Goal: Information Seeking & Learning: Learn about a topic

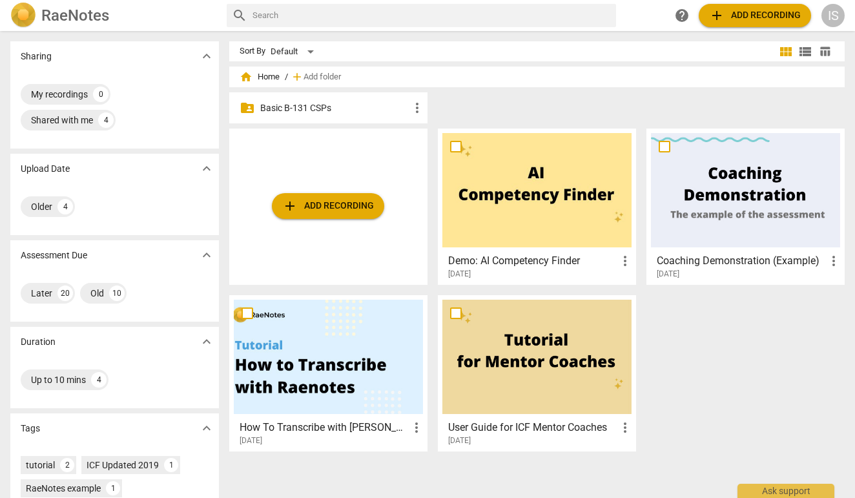
click at [336, 111] on p "Basic B-131 CSPs" at bounding box center [334, 108] width 149 height 14
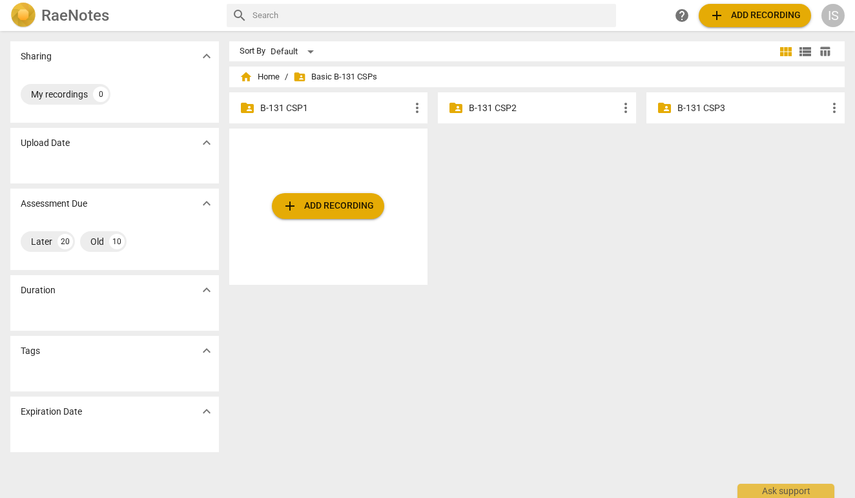
click at [539, 108] on p "B-131 CSP2" at bounding box center [543, 108] width 149 height 14
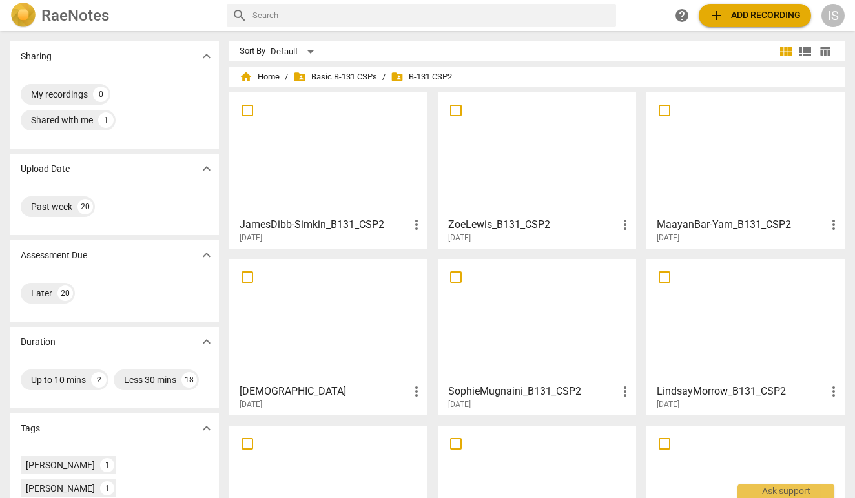
click at [725, 12] on span "add Add recording" at bounding box center [755, 15] width 92 height 15
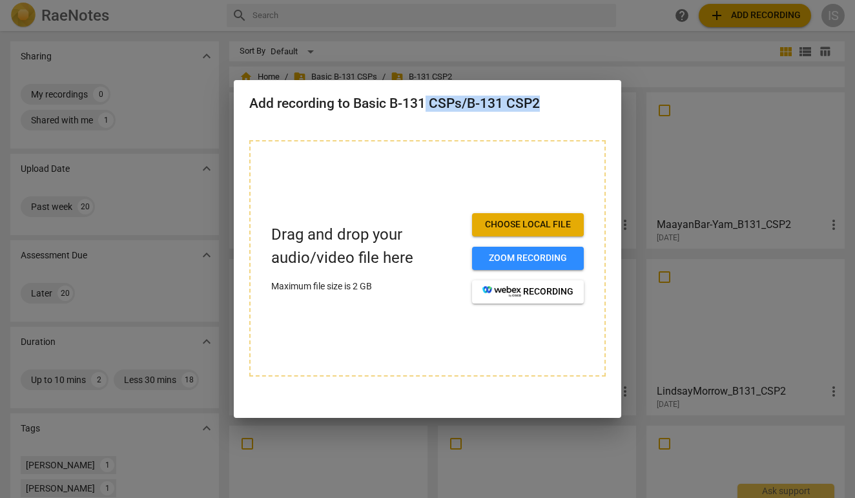
drag, startPoint x: 428, startPoint y: 104, endPoint x: 550, endPoint y: 110, distance: 122.1
click at [550, 110] on h2 "Add recording to Basic B-131 CSPs/B-131 CSP2" at bounding box center [427, 104] width 356 height 16
click at [546, 112] on div "Add recording to Basic B-131 CSPs/B-131 CSP2" at bounding box center [427, 102] width 387 height 45
drag, startPoint x: 392, startPoint y: 99, endPoint x: 549, endPoint y: 108, distance: 157.1
click at [549, 108] on h2 "Add recording to Basic B-131 CSPs/B-131 CSP2" at bounding box center [427, 104] width 356 height 16
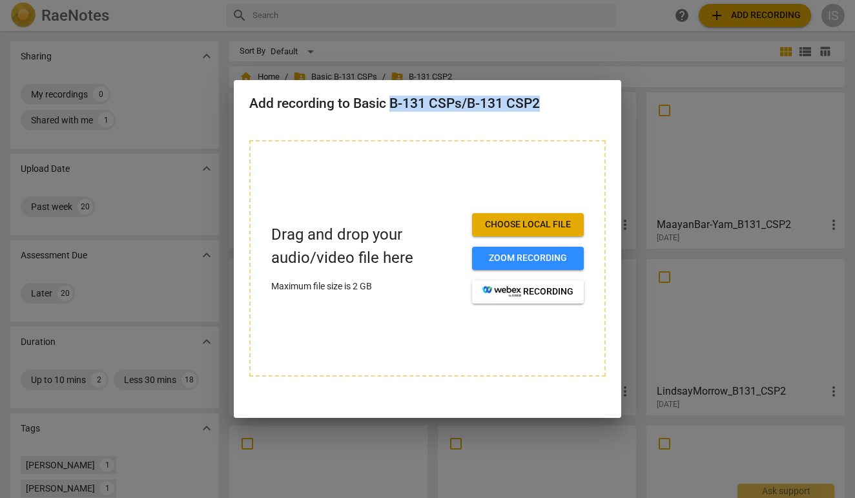
click at [537, 117] on div "Add recording to Basic B-131 CSPs/B-131 CSP2" at bounding box center [427, 102] width 387 height 45
drag, startPoint x: 469, startPoint y: 101, endPoint x: 548, endPoint y: 106, distance: 79.6
click at [548, 106] on h2 "Add recording to Basic B-131 CSPs/B-131 CSP2" at bounding box center [427, 104] width 356 height 16
copy h2 "B-131 CSP2"
click at [645, 86] on div at bounding box center [427, 249] width 855 height 498
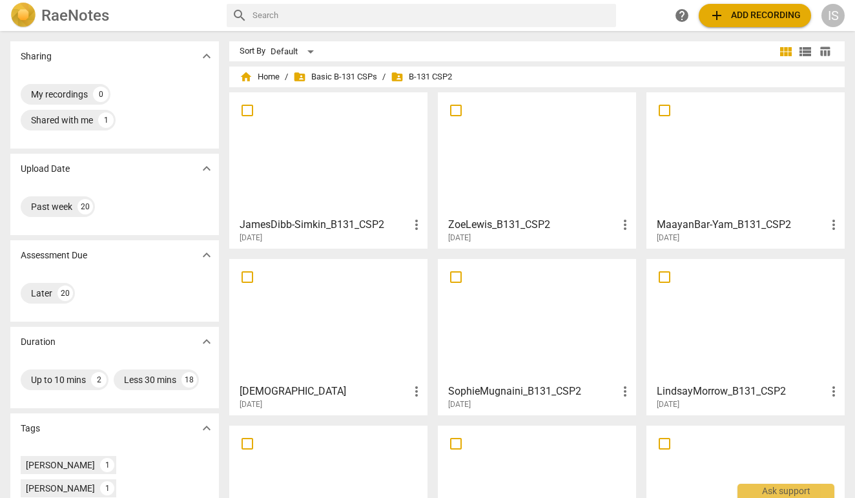
click at [307, 152] on div at bounding box center [328, 154] width 189 height 114
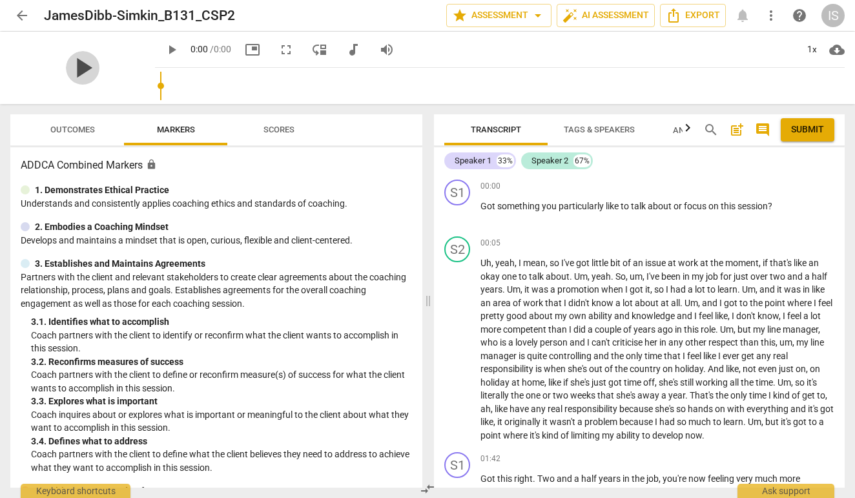
click at [93, 76] on span "play_arrow" at bounding box center [83, 68] width 34 height 34
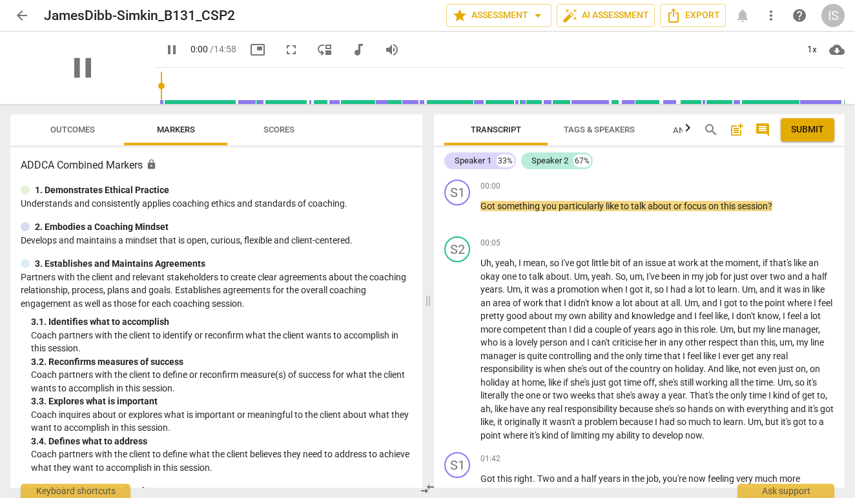
click at [92, 67] on div "pause" at bounding box center [82, 68] width 145 height 72
click at [72, 61] on span "pause" at bounding box center [83, 68] width 34 height 34
type input "2"
click at [19, 11] on span "arrow_back" at bounding box center [21, 15] width 15 height 15
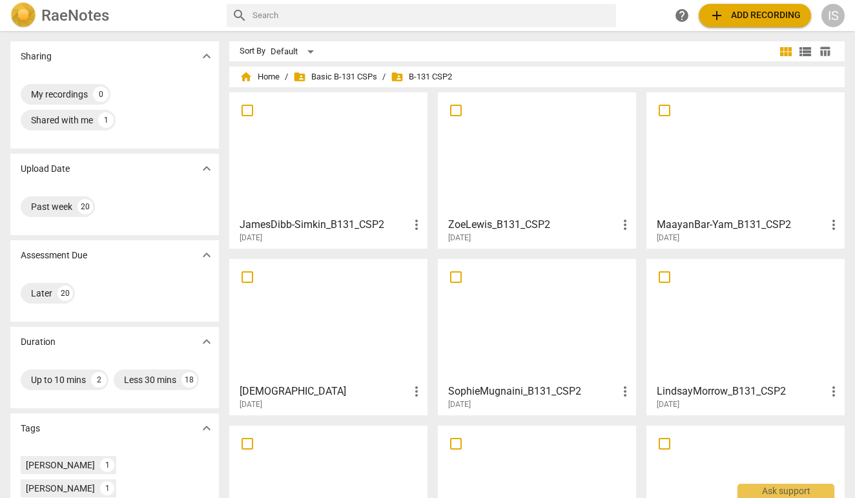
click at [532, 139] on div at bounding box center [536, 154] width 189 height 114
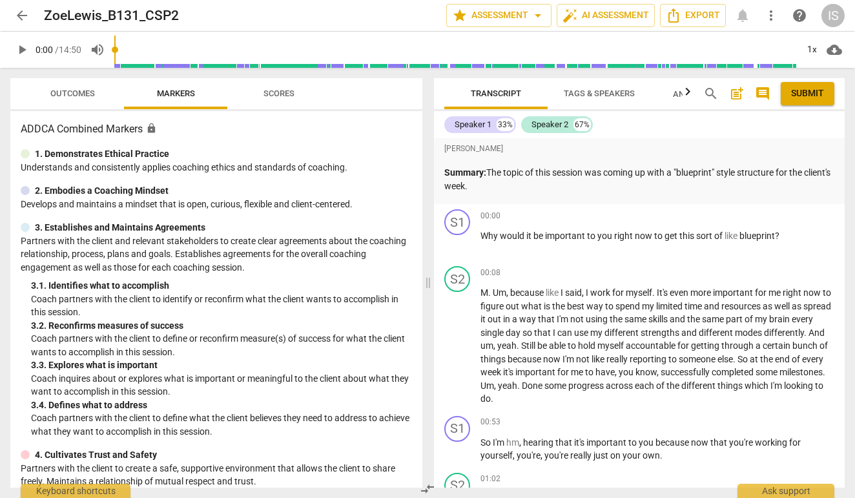
click at [21, 57] on span "play_arrow" at bounding box center [21, 49] width 15 height 15
click at [19, 54] on span "pause" at bounding box center [21, 49] width 15 height 15
type input "0"
click at [19, 13] on span "arrow_back" at bounding box center [21, 15] width 15 height 15
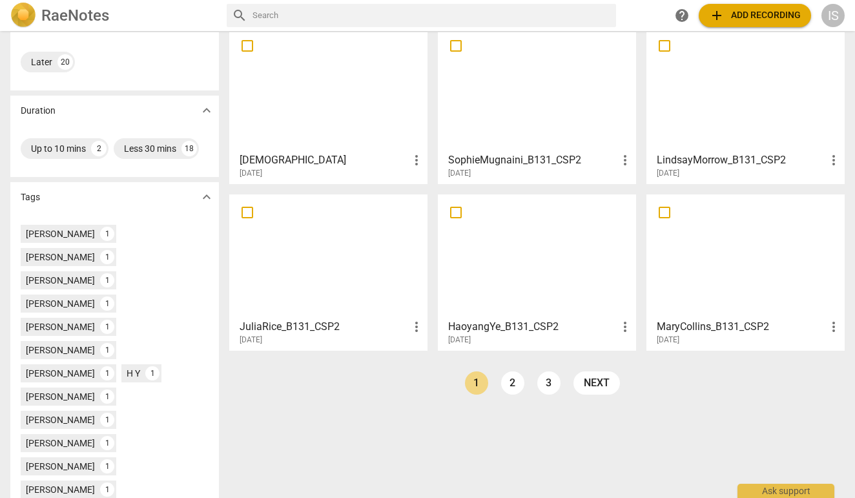
scroll to position [243, 0]
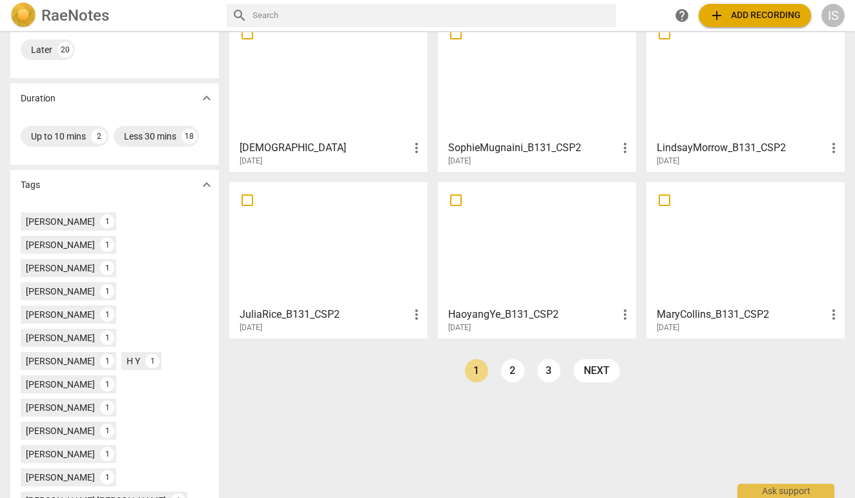
click at [510, 63] on div at bounding box center [536, 77] width 189 height 114
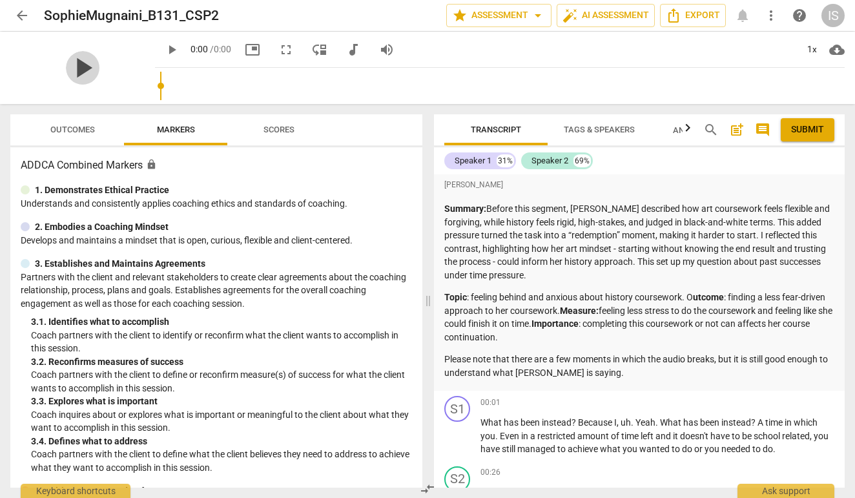
click at [86, 65] on span "play_arrow" at bounding box center [83, 68] width 34 height 34
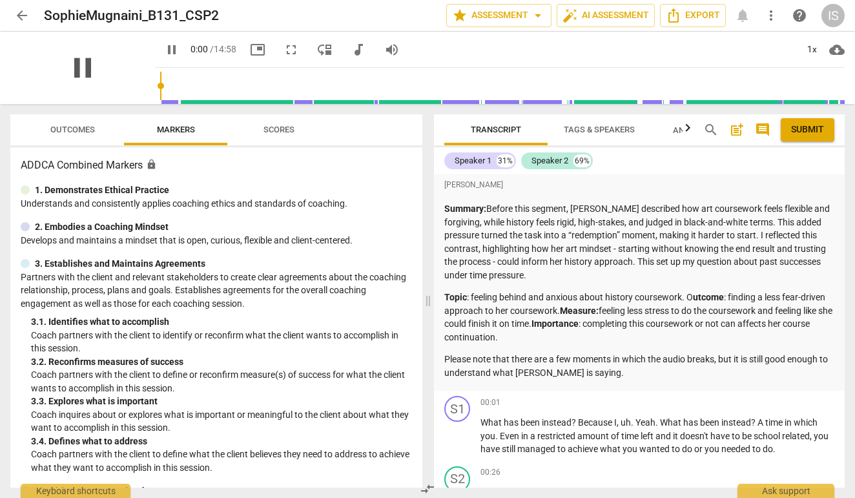
click at [77, 74] on span "pause" at bounding box center [83, 68] width 34 height 34
click at [19, 8] on span "arrow_back" at bounding box center [21, 15] width 15 height 15
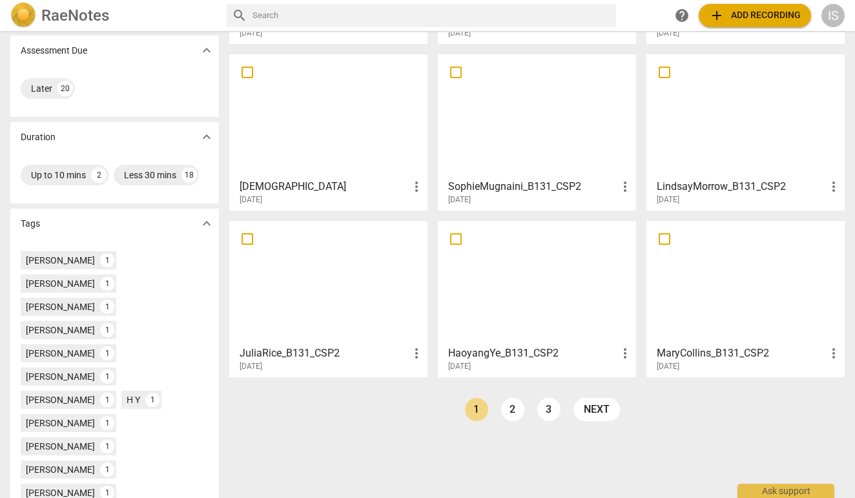
scroll to position [222, 0]
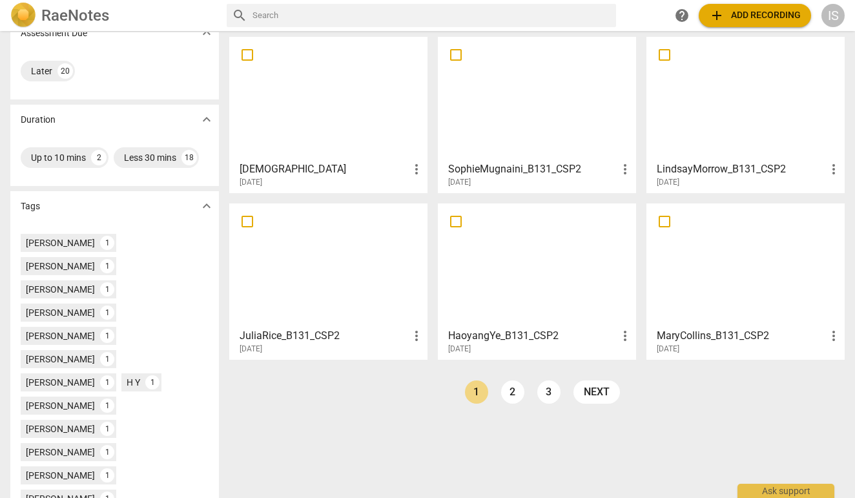
click at [310, 95] on div at bounding box center [328, 98] width 189 height 114
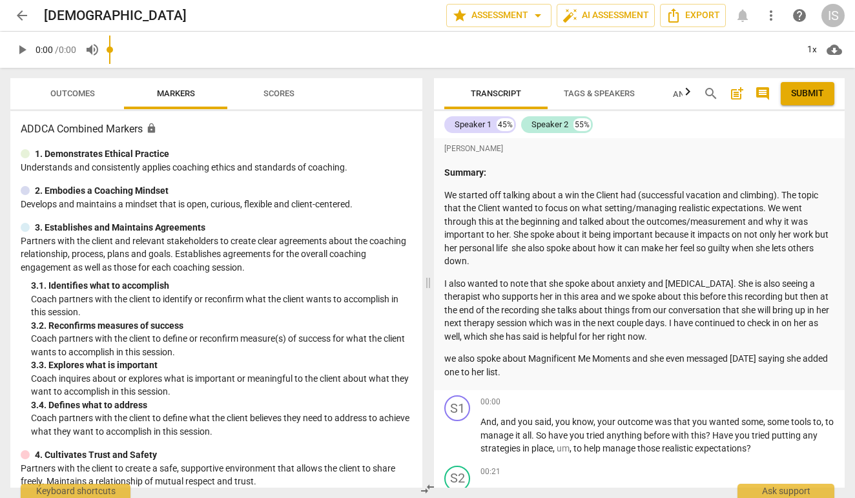
click at [24, 46] on span "play_arrow" at bounding box center [21, 49] width 15 height 15
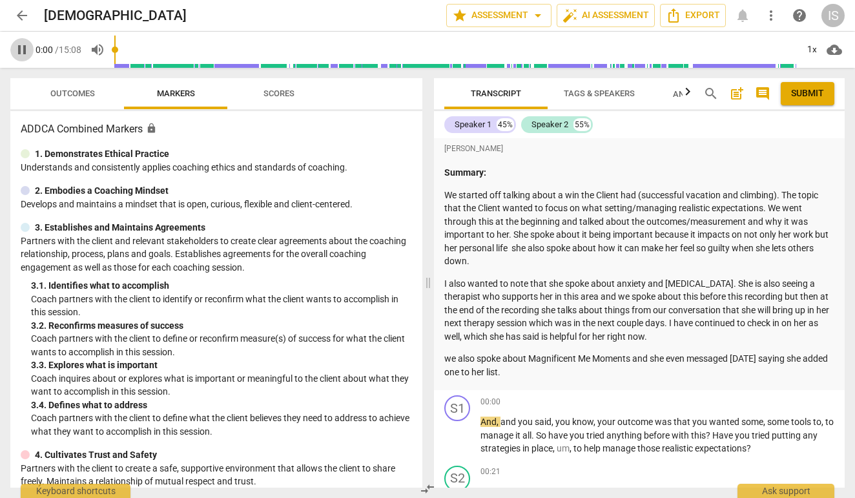
click at [24, 46] on span "pause" at bounding box center [21, 49] width 15 height 15
type input "0"
click at [18, 15] on span "arrow_back" at bounding box center [21, 15] width 15 height 15
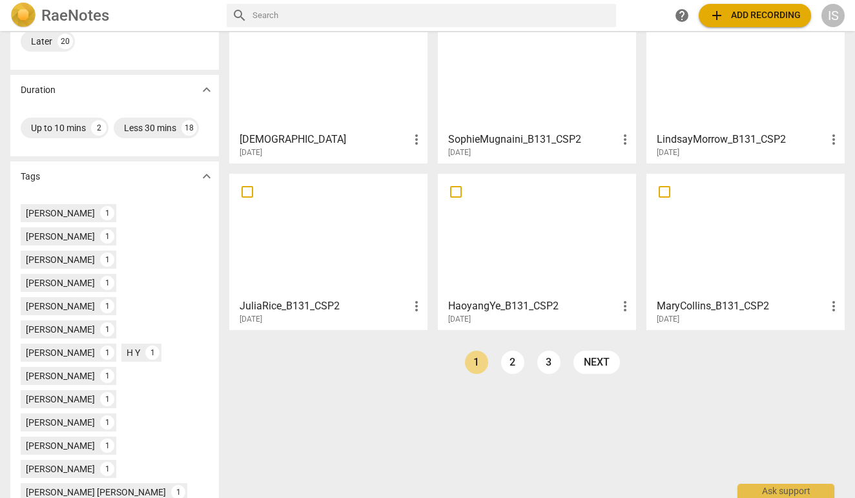
scroll to position [258, 0]
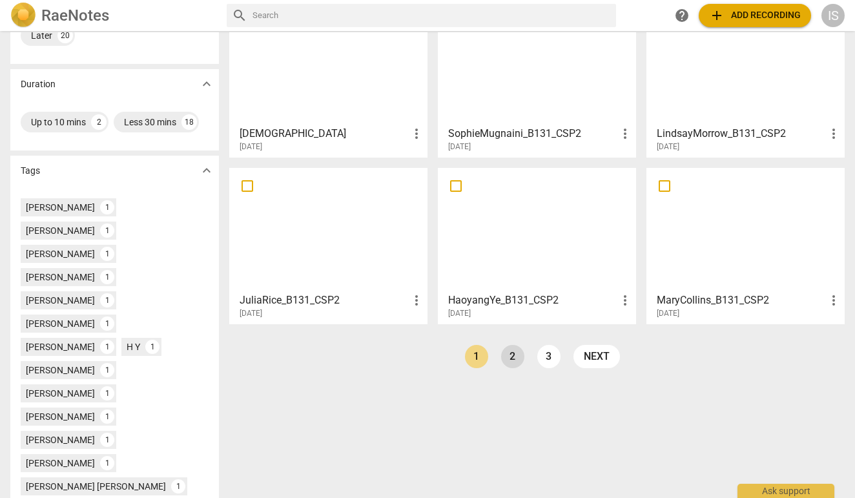
click at [505, 353] on link "2" at bounding box center [512, 356] width 23 height 23
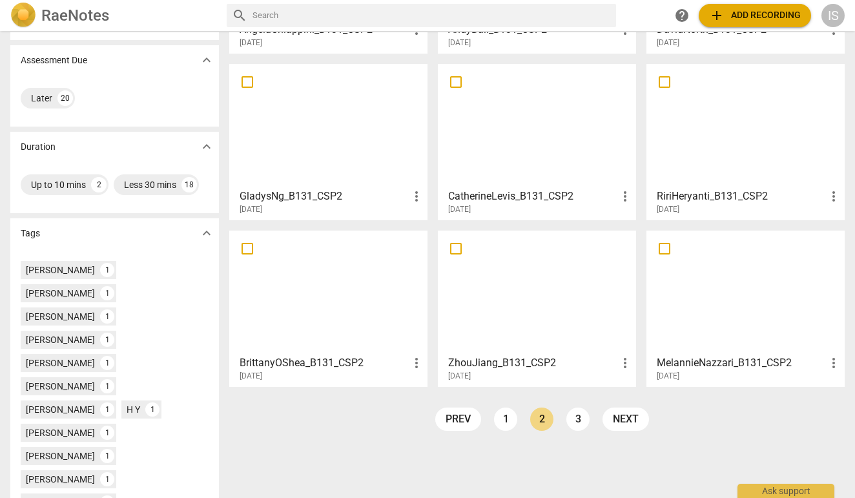
scroll to position [198, 0]
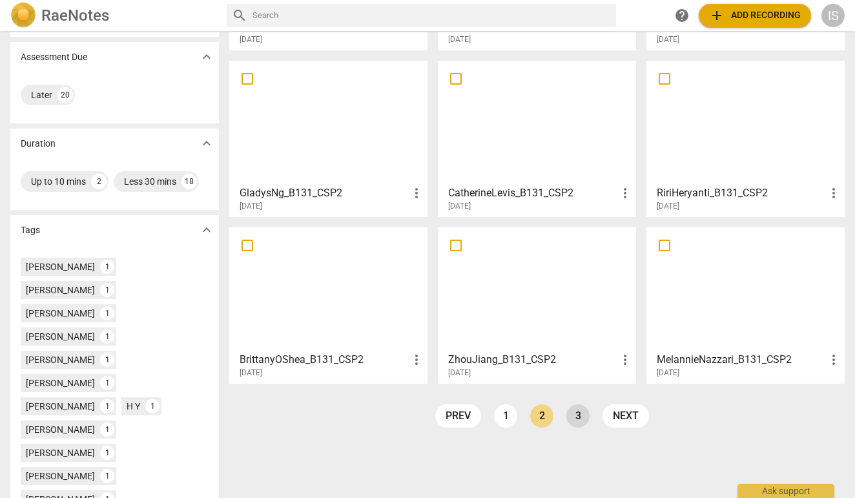
click at [578, 422] on link "3" at bounding box center [577, 415] width 23 height 23
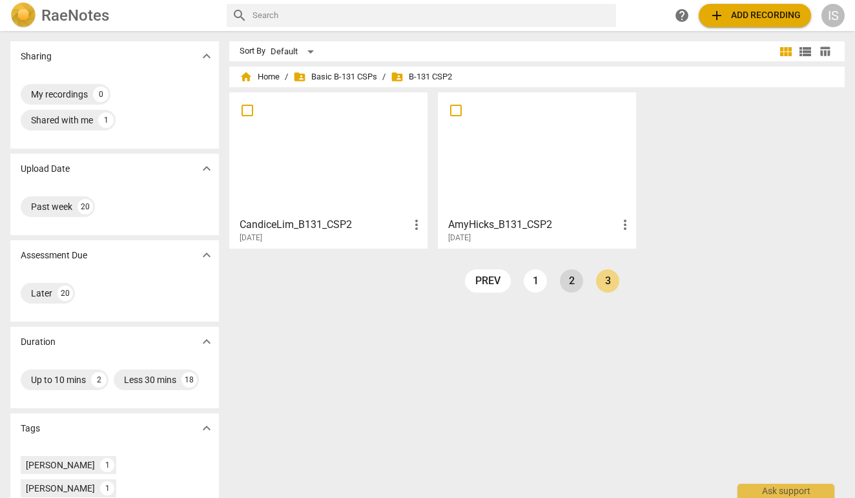
click at [563, 285] on link "2" at bounding box center [571, 280] width 23 height 23
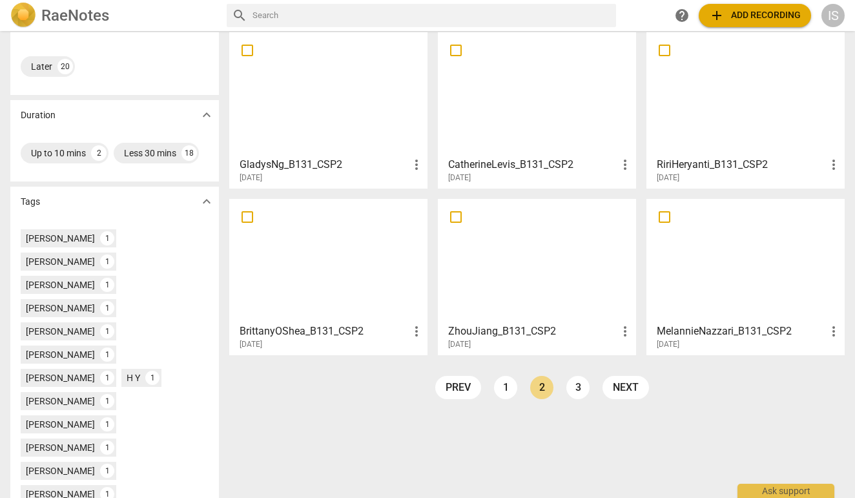
scroll to position [232, 0]
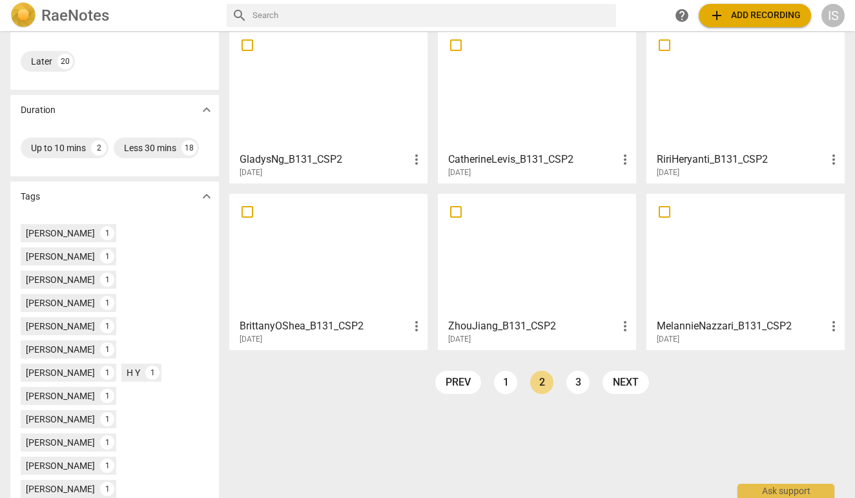
click at [693, 264] on div at bounding box center [745, 255] width 189 height 114
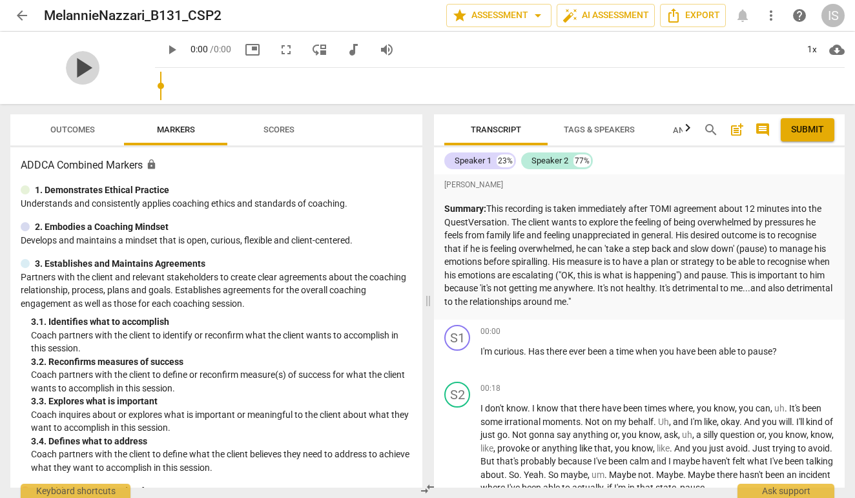
click at [88, 59] on span "play_arrow" at bounding box center [83, 68] width 34 height 34
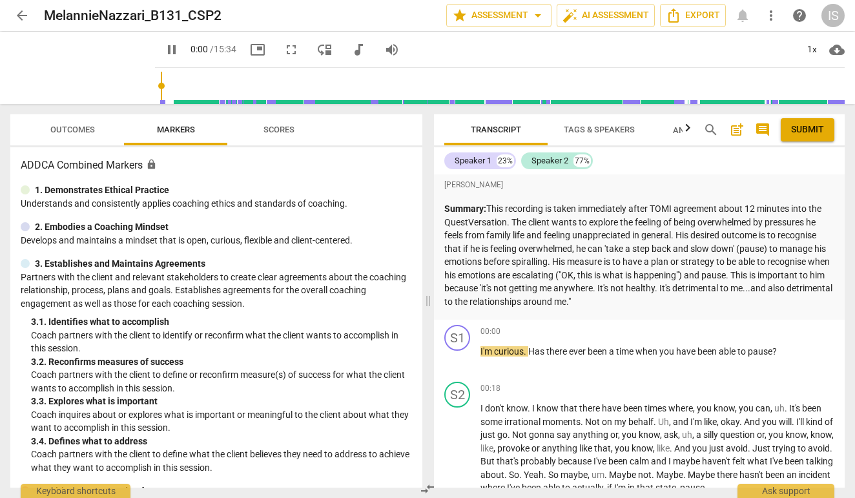
type input "1"
click at [21, 15] on span "arrow_back" at bounding box center [21, 15] width 15 height 15
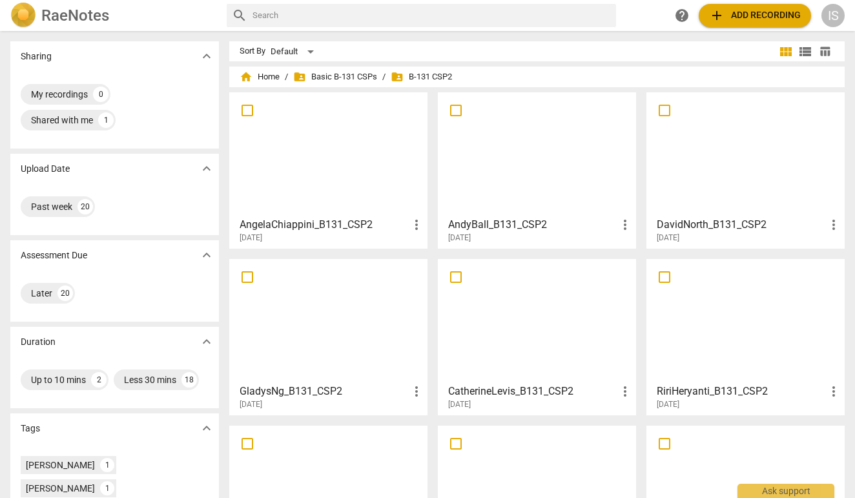
click at [339, 345] on div at bounding box center [328, 320] width 189 height 114
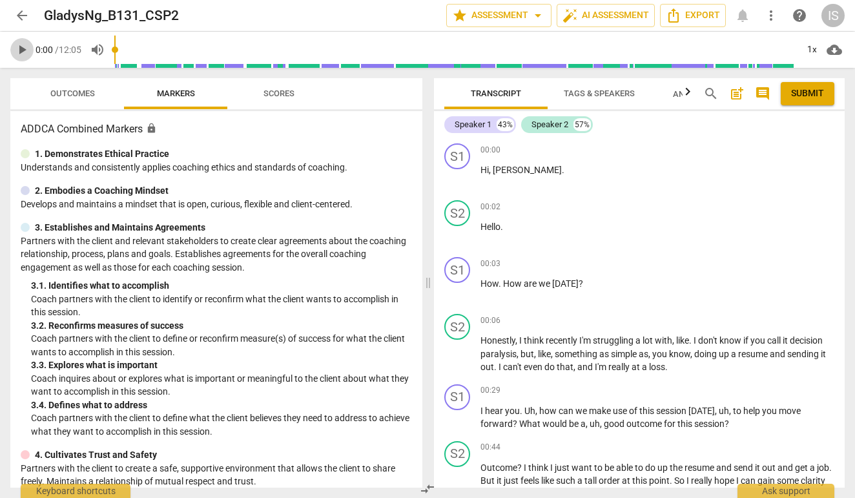
click at [25, 50] on span "play_arrow" at bounding box center [21, 49] width 15 height 15
click at [23, 47] on span "pause" at bounding box center [21, 49] width 15 height 15
type input "1"
click at [18, 20] on span "arrow_back" at bounding box center [21, 15] width 15 height 15
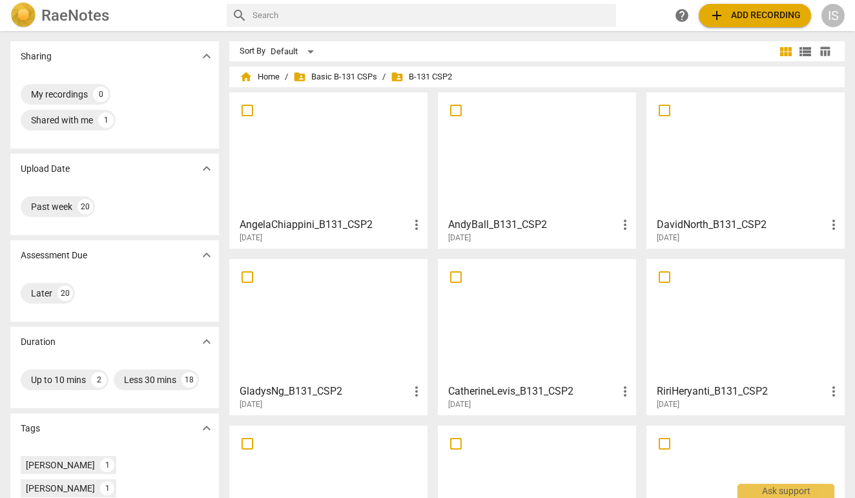
click at [768, 20] on span "add Add recording" at bounding box center [755, 15] width 92 height 15
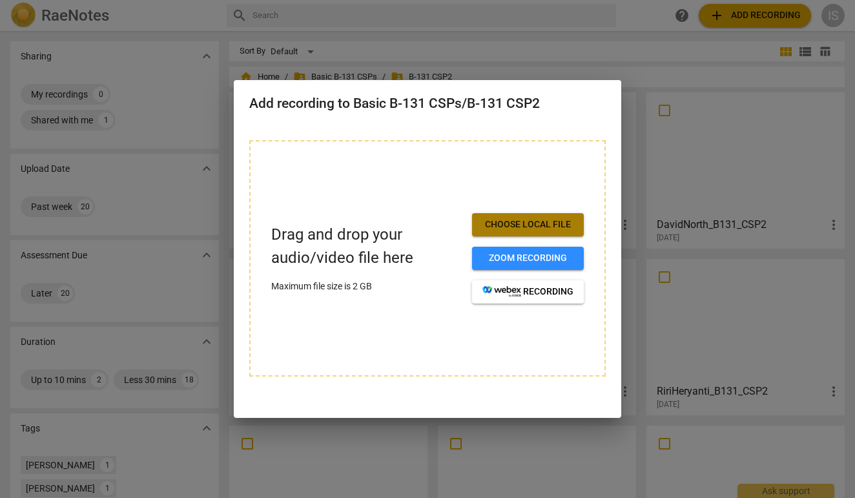
click at [522, 220] on span "Choose local file" at bounding box center [527, 224] width 91 height 13
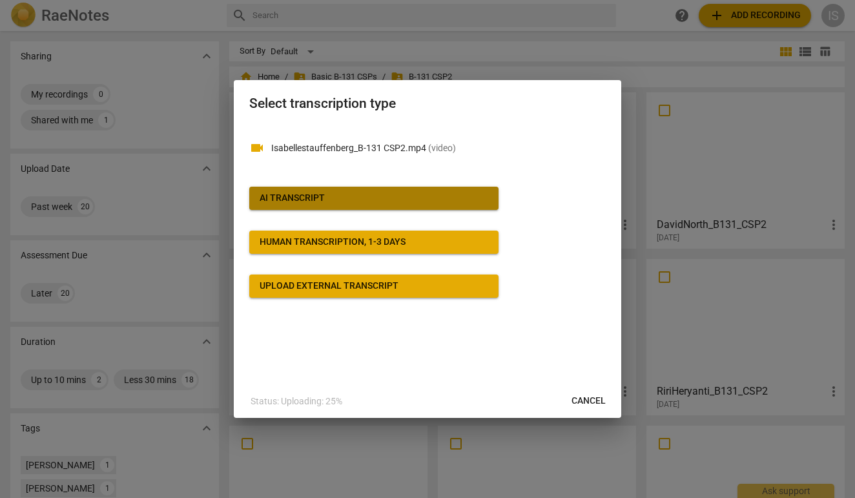
click at [442, 198] on span "AI Transcript" at bounding box center [373, 198] width 228 height 13
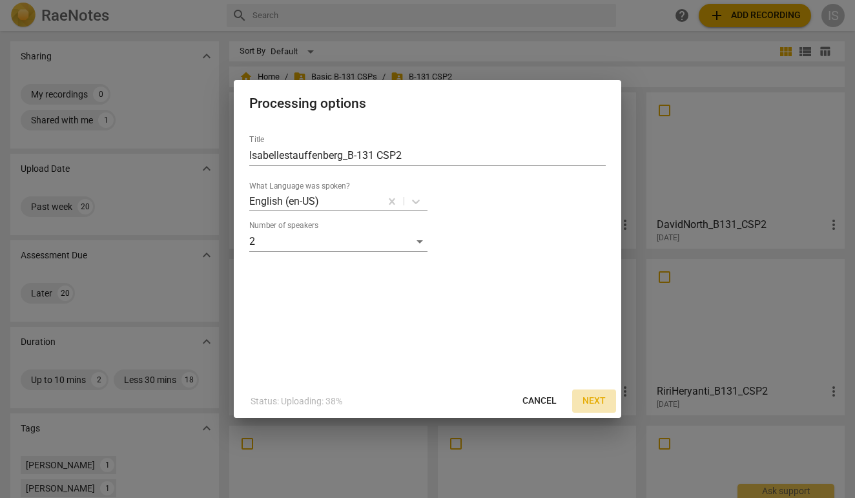
click at [594, 406] on span "Next" at bounding box center [593, 400] width 23 height 13
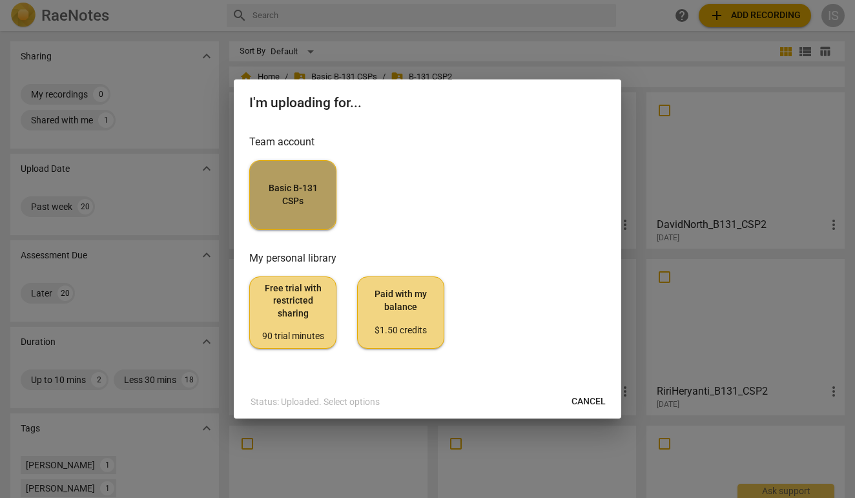
click at [299, 208] on button "Basic B-131 CSPs" at bounding box center [292, 195] width 87 height 70
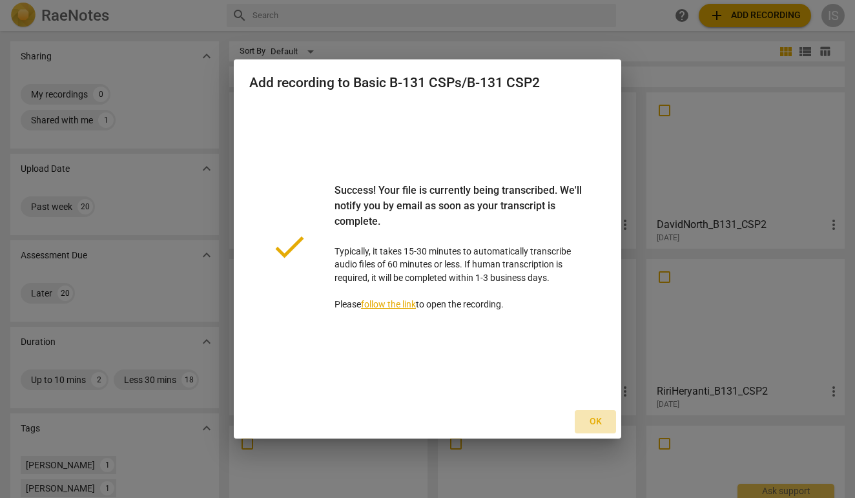
click at [595, 424] on span "Ok" at bounding box center [595, 421] width 21 height 13
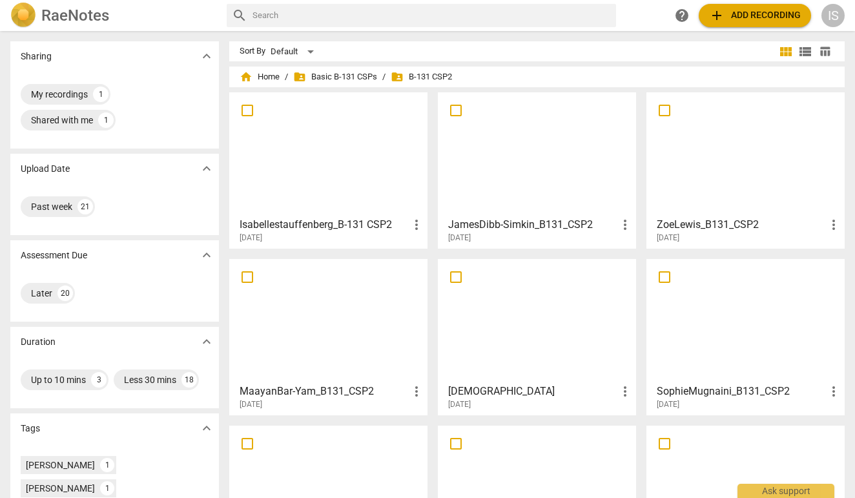
click at [414, 230] on span "more_vert" at bounding box center [416, 224] width 15 height 15
click at [498, 63] on div at bounding box center [427, 249] width 855 height 498
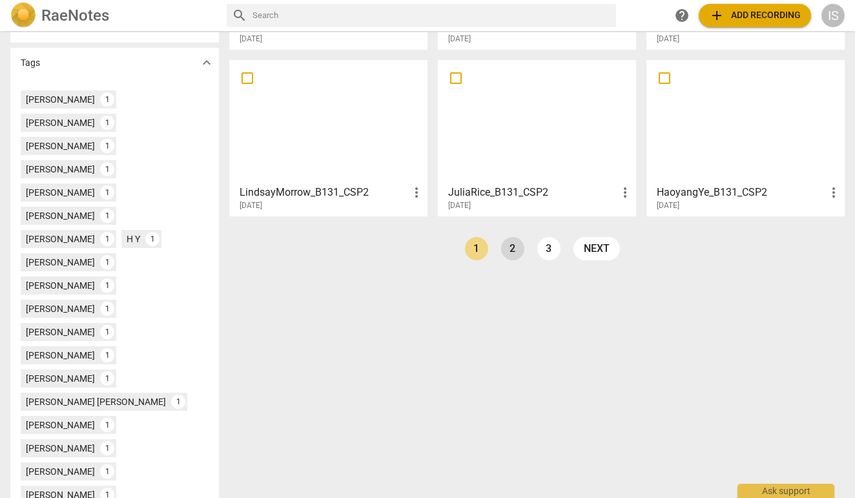
scroll to position [365, 0]
click at [503, 248] on link "2" at bounding box center [512, 249] width 23 height 23
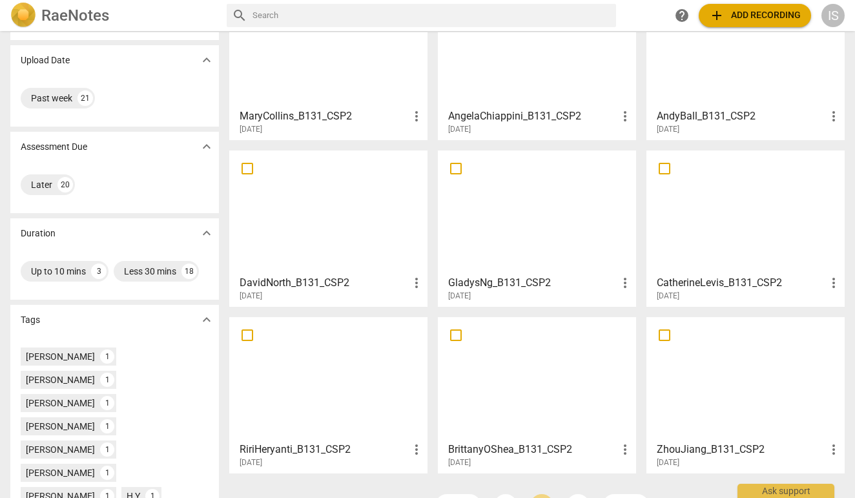
scroll to position [109, 0]
click at [727, 190] on div at bounding box center [745, 211] width 189 height 114
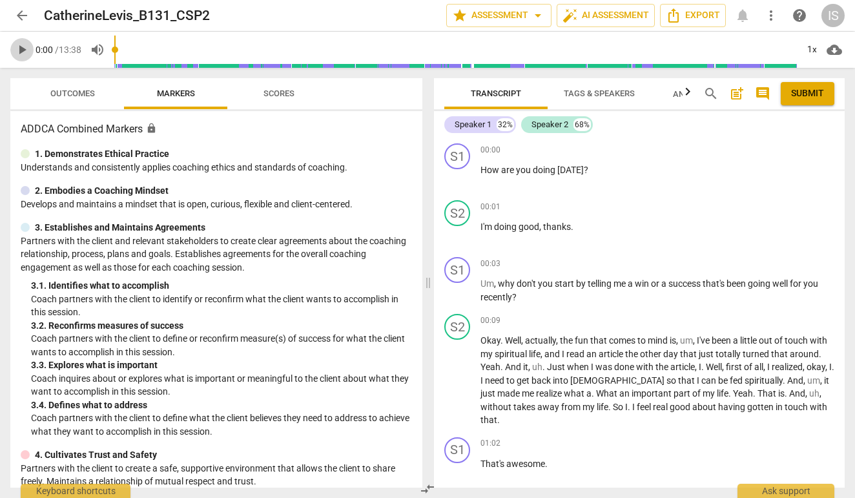
click at [21, 50] on span "play_arrow" at bounding box center [21, 49] width 15 height 15
click at [23, 43] on span "pause" at bounding box center [21, 49] width 15 height 15
type input "0"
click at [17, 12] on span "arrow_back" at bounding box center [21, 15] width 15 height 15
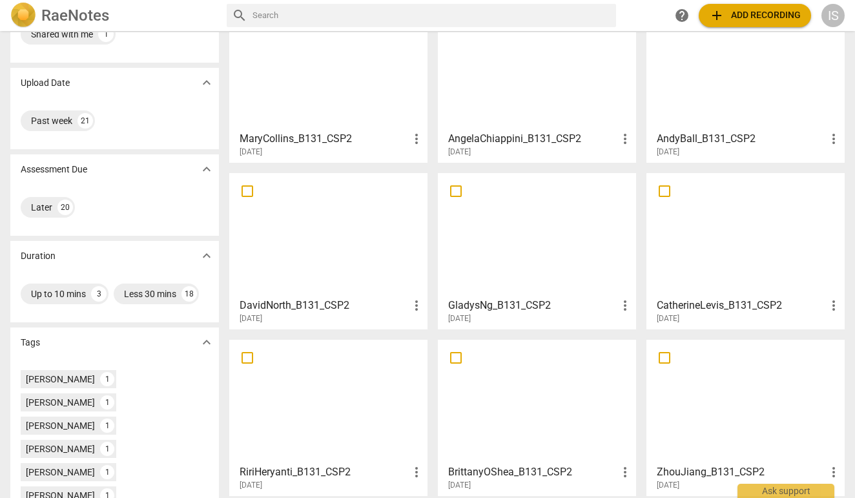
scroll to position [99, 0]
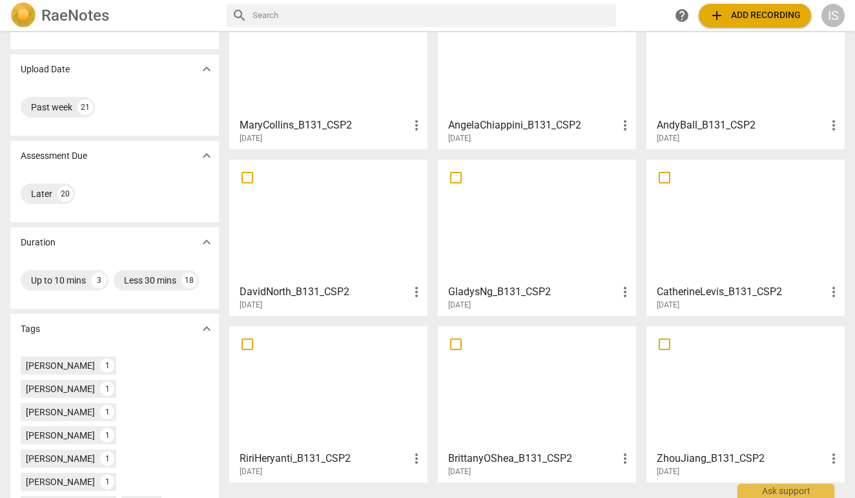
click at [333, 392] on div at bounding box center [328, 387] width 189 height 114
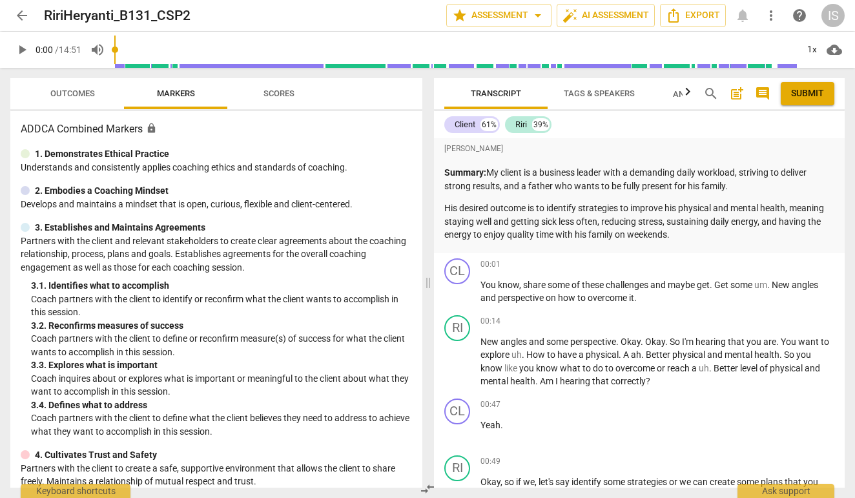
click at [28, 58] on button "play_arrow" at bounding box center [21, 49] width 23 height 23
click at [26, 54] on span "pause" at bounding box center [21, 49] width 15 height 15
type input "0"
click at [17, 21] on span "arrow_back" at bounding box center [21, 15] width 15 height 15
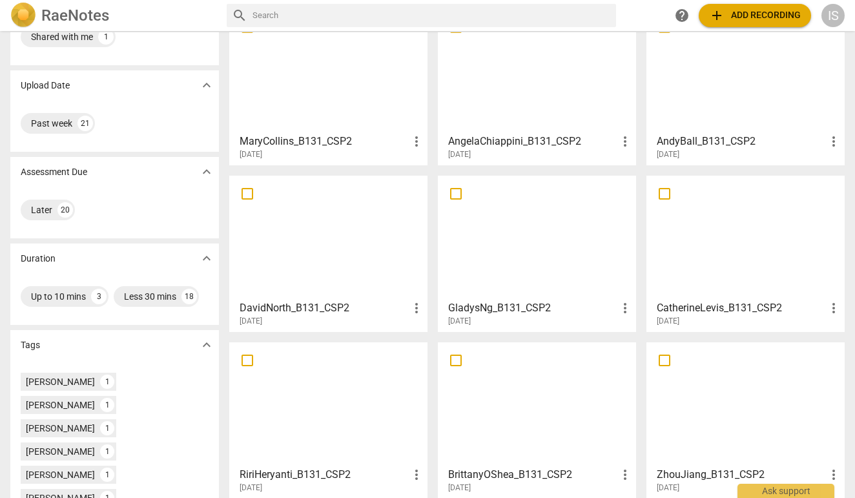
scroll to position [112, 0]
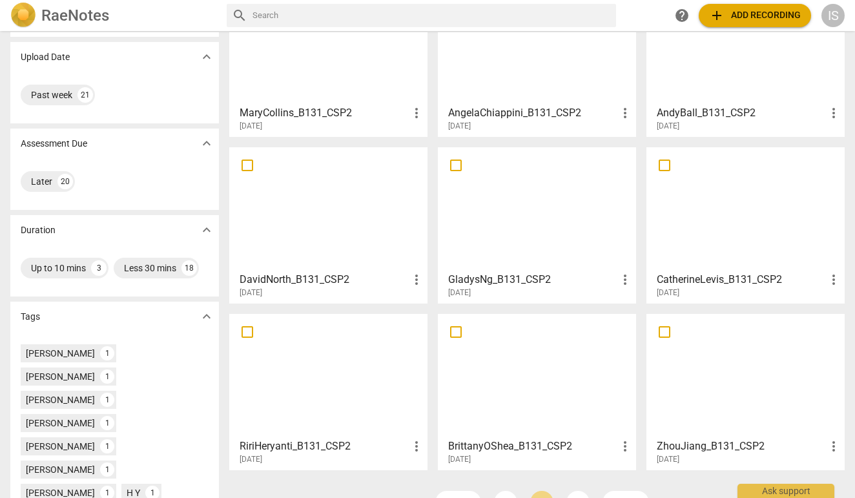
click at [542, 374] on div at bounding box center [536, 375] width 189 height 114
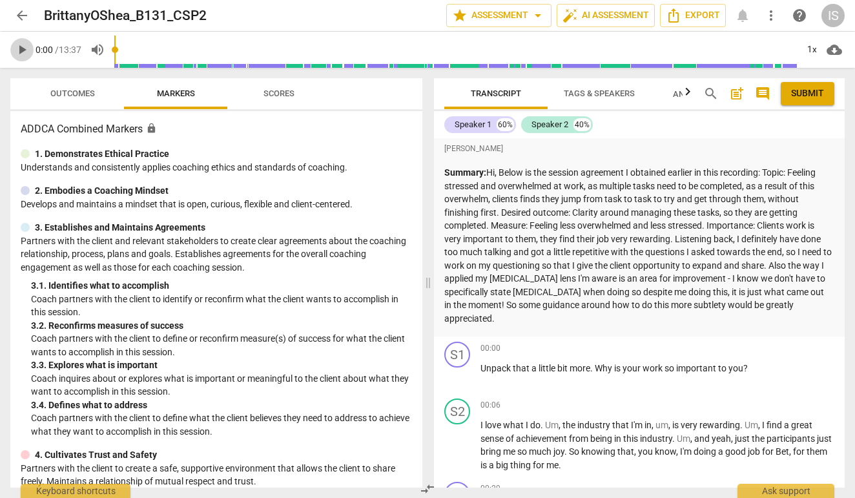
click at [16, 44] on span "play_arrow" at bounding box center [21, 49] width 15 height 15
click at [16, 44] on span "pause" at bounding box center [21, 49] width 15 height 15
type input "0"
click at [17, 21] on span "arrow_back" at bounding box center [21, 15] width 15 height 15
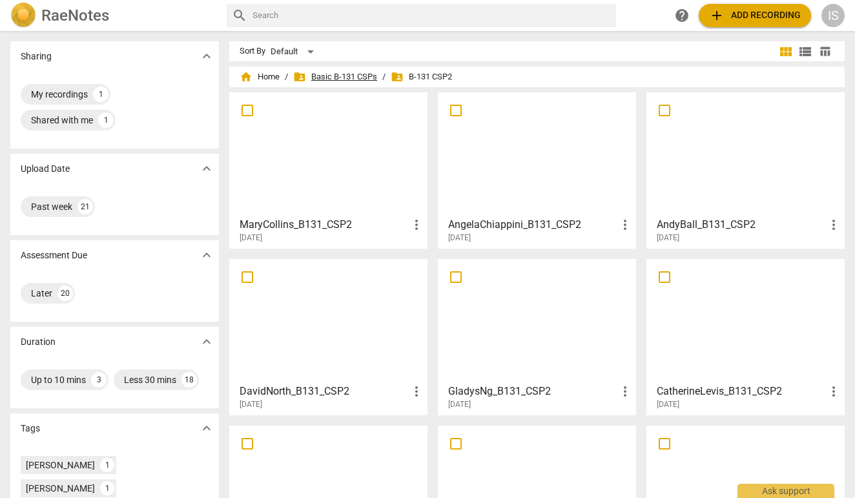
click at [323, 76] on span "folder_shared Basic B-131 CSPs" at bounding box center [335, 76] width 84 height 13
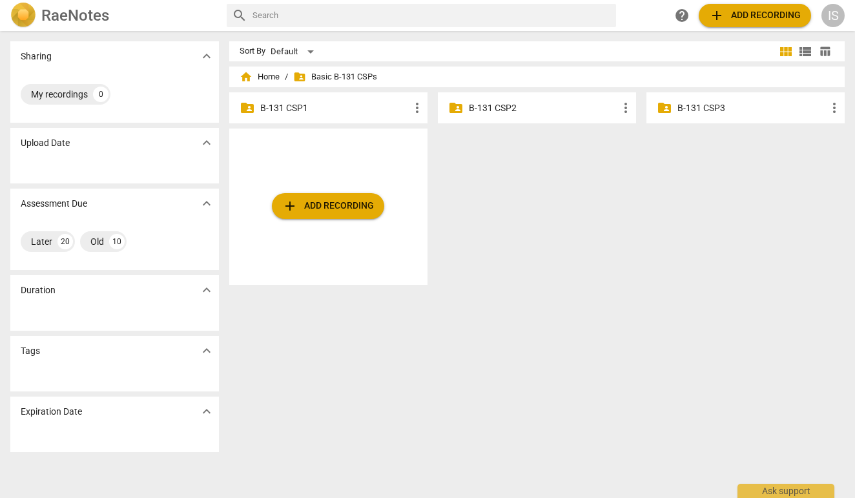
click at [312, 106] on p "B-131 CSP1" at bounding box center [334, 108] width 149 height 14
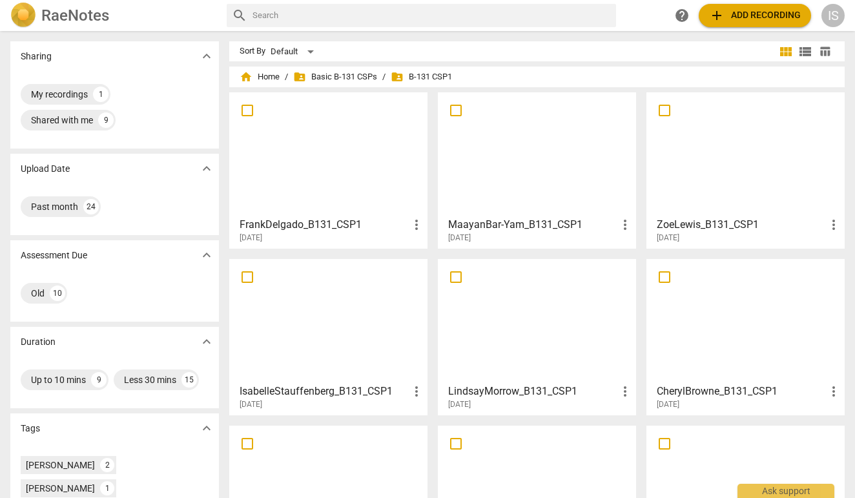
click at [314, 178] on div at bounding box center [328, 154] width 189 height 114
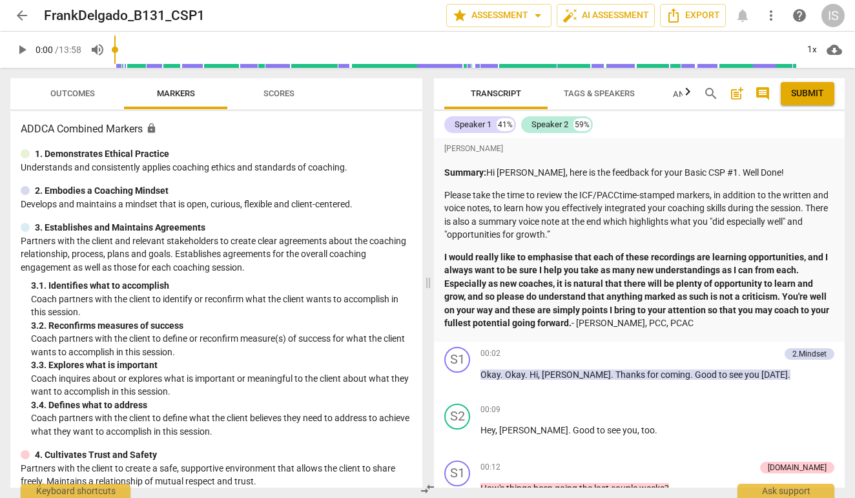
click at [18, 48] on span "play_arrow" at bounding box center [21, 49] width 15 height 15
click at [18, 48] on span "pause" at bounding box center [21, 49] width 15 height 15
type input "0"
click at [19, 20] on span "arrow_back" at bounding box center [21, 15] width 15 height 15
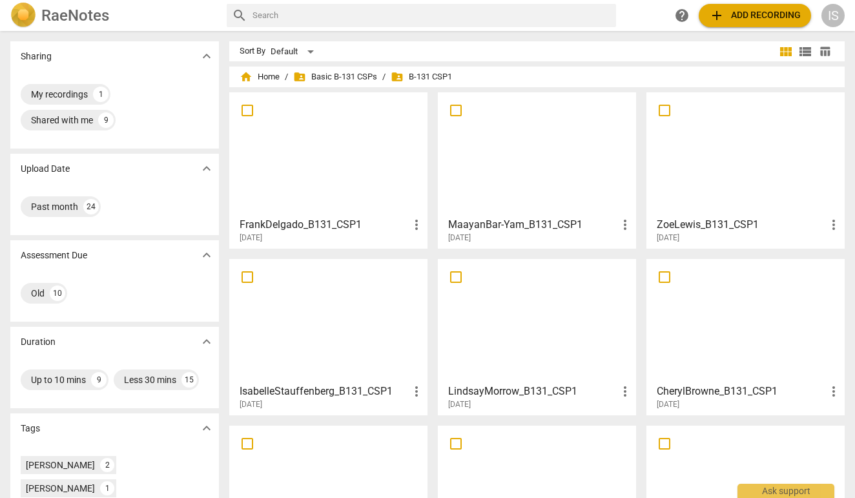
click at [505, 325] on div at bounding box center [536, 320] width 189 height 114
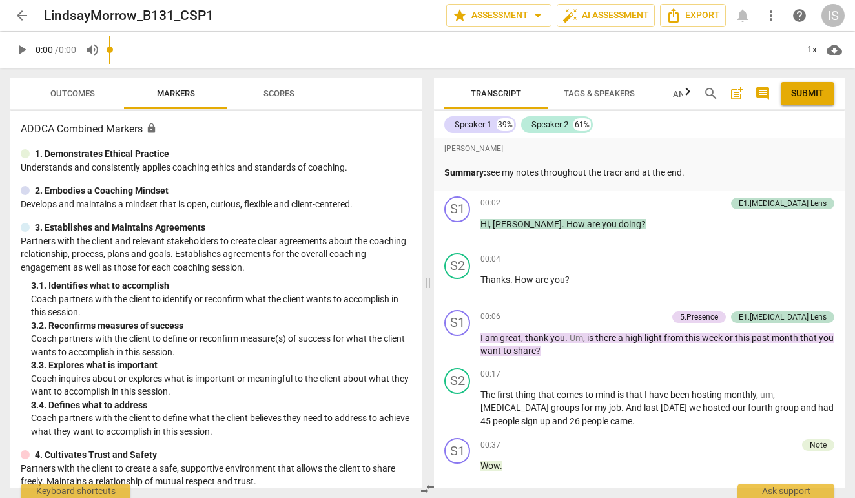
click at [11, 56] on span "play_arrow" at bounding box center [21, 49] width 23 height 15
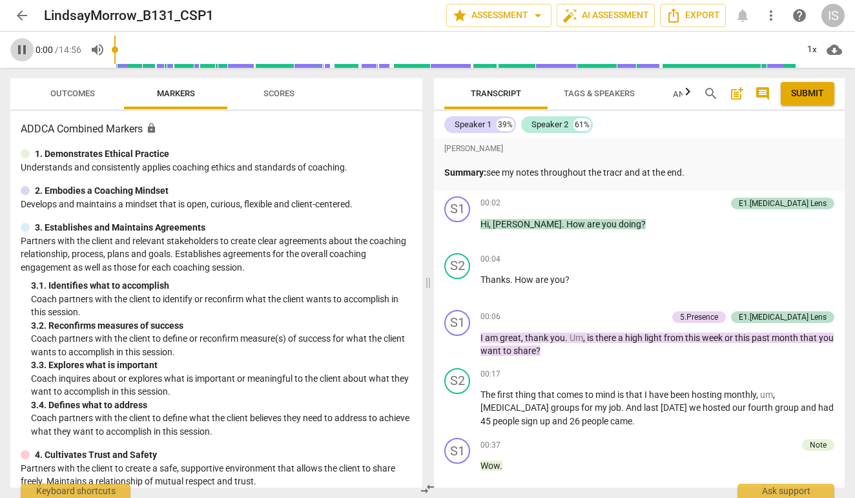
click at [14, 51] on span "pause" at bounding box center [21, 49] width 23 height 15
type input "0"
click at [12, 15] on span "arrow_back" at bounding box center [21, 15] width 23 height 15
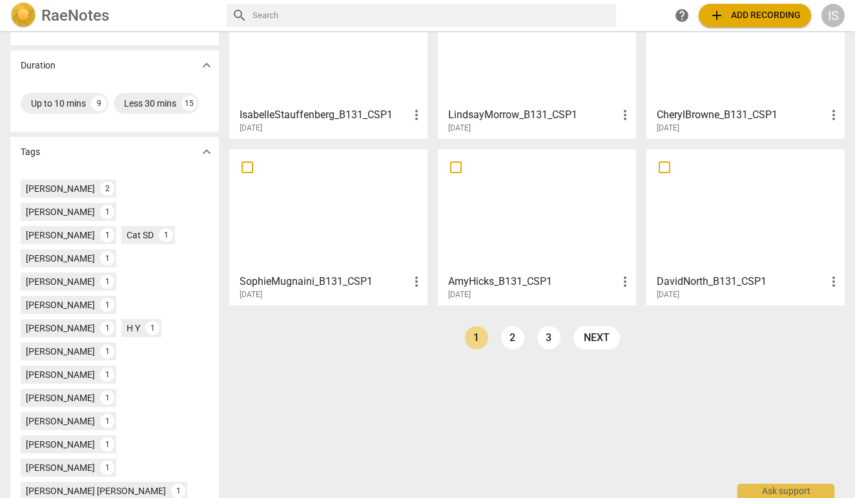
scroll to position [297, 0]
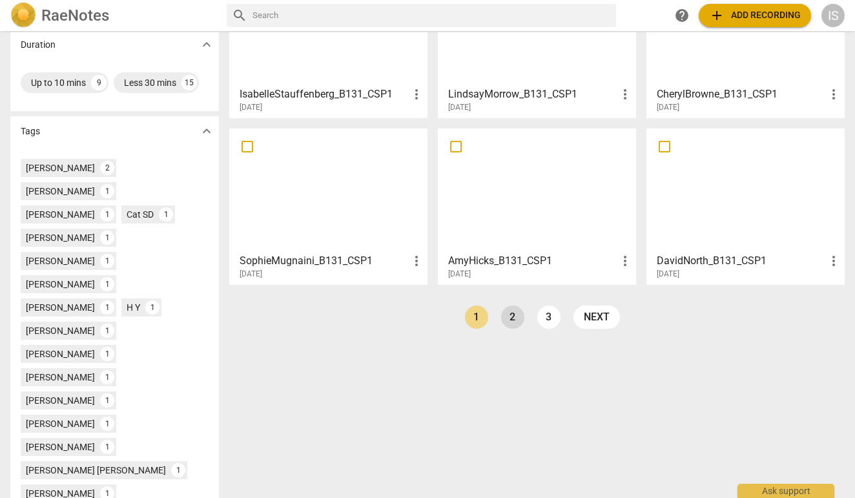
click at [509, 312] on link "2" at bounding box center [512, 316] width 23 height 23
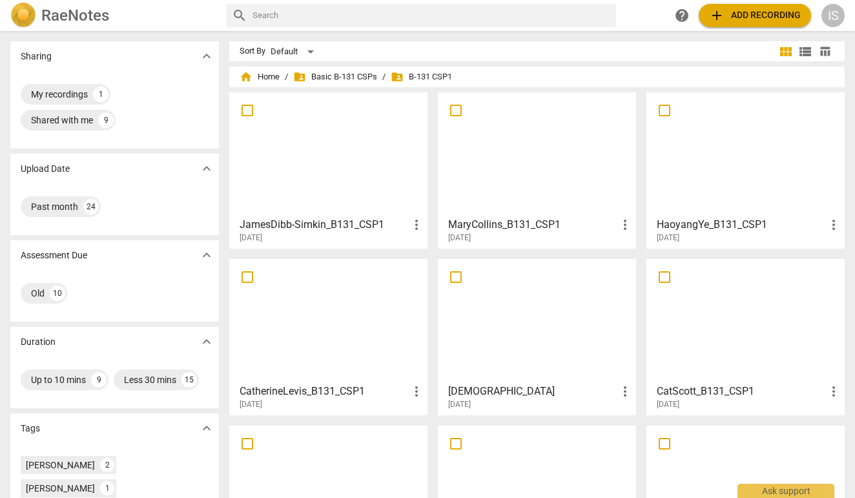
scroll to position [28, 0]
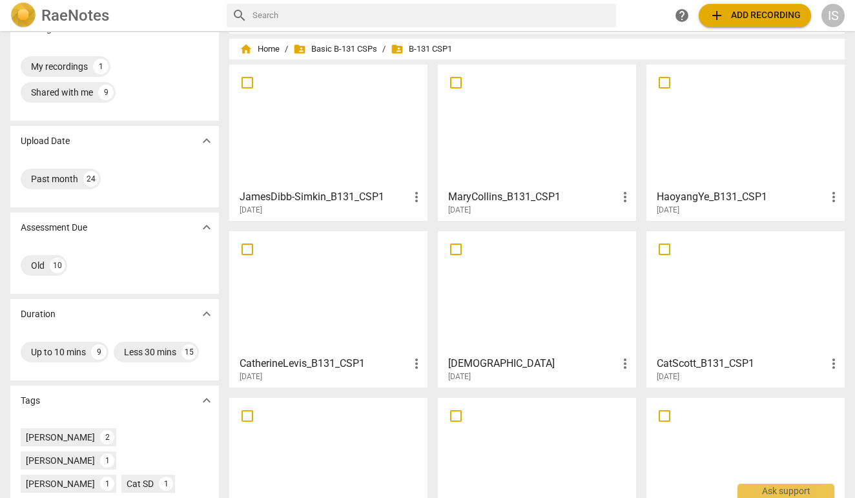
click at [732, 307] on div at bounding box center [745, 293] width 189 height 114
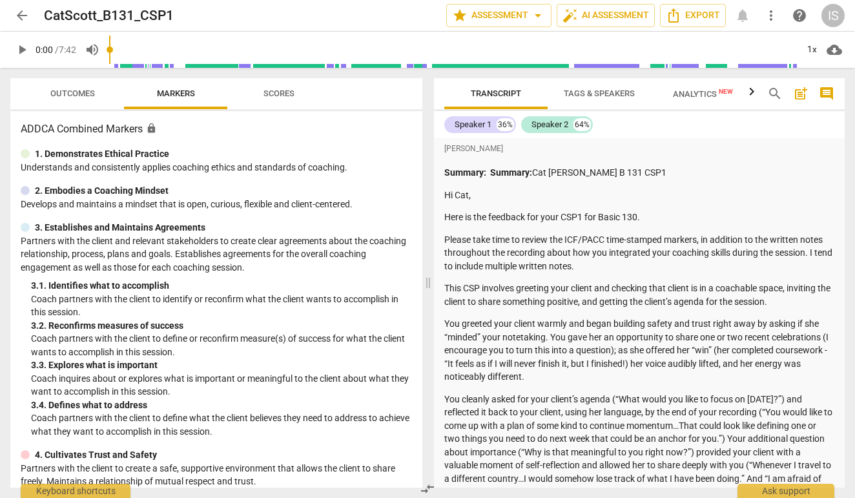
click at [21, 53] on span "play_arrow" at bounding box center [21, 49] width 15 height 15
click at [20, 42] on span "pause" at bounding box center [21, 49] width 15 height 15
type input "3"
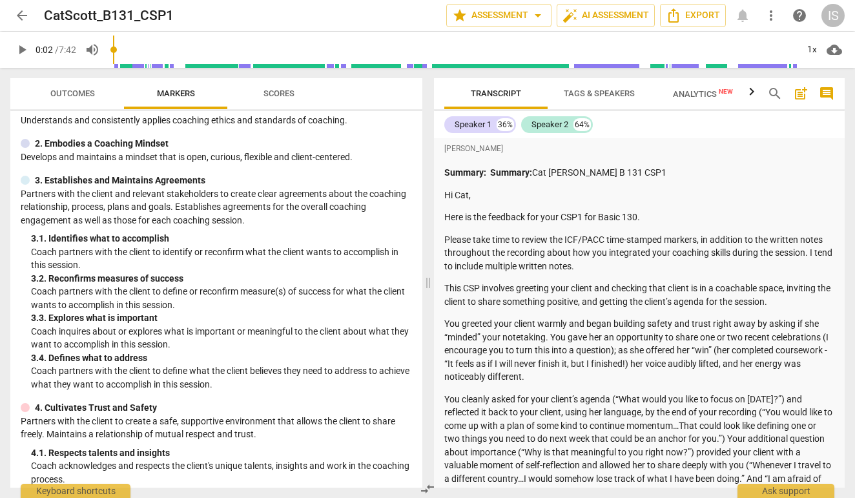
click at [700, 97] on span "Analytics New" at bounding box center [703, 94] width 60 height 10
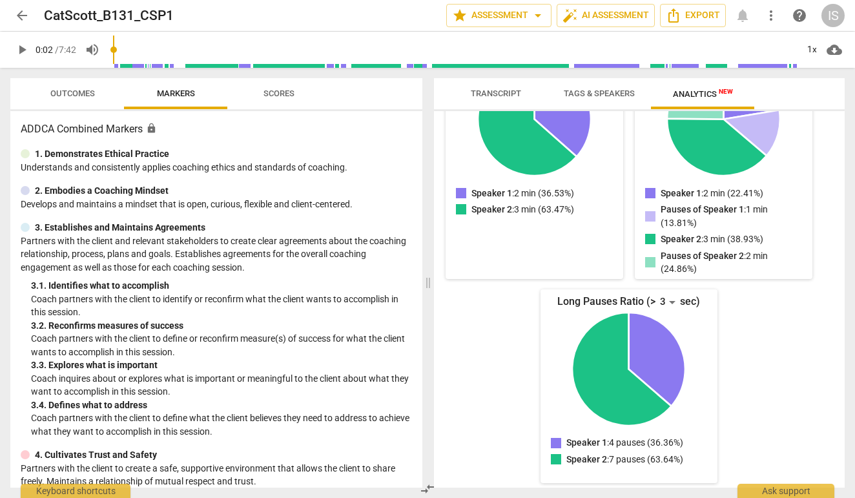
click at [23, 17] on span "arrow_back" at bounding box center [21, 15] width 15 height 15
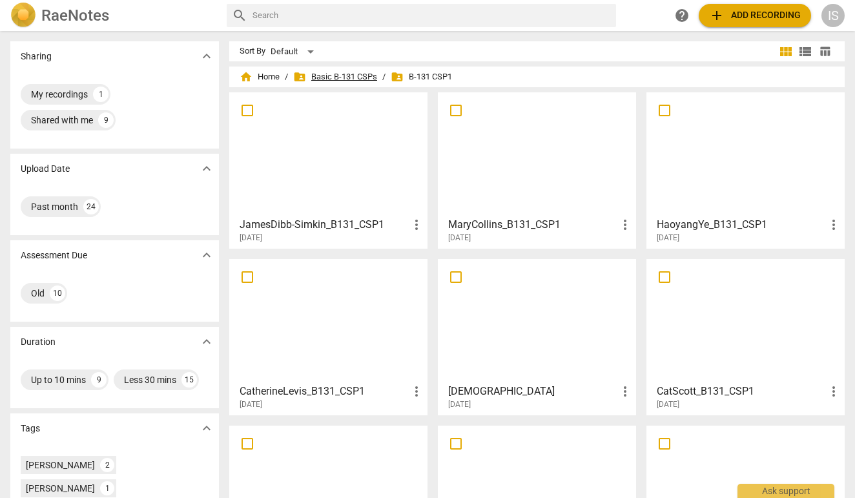
click at [346, 72] on span "folder_shared Basic B-131 CSPs" at bounding box center [335, 76] width 84 height 13
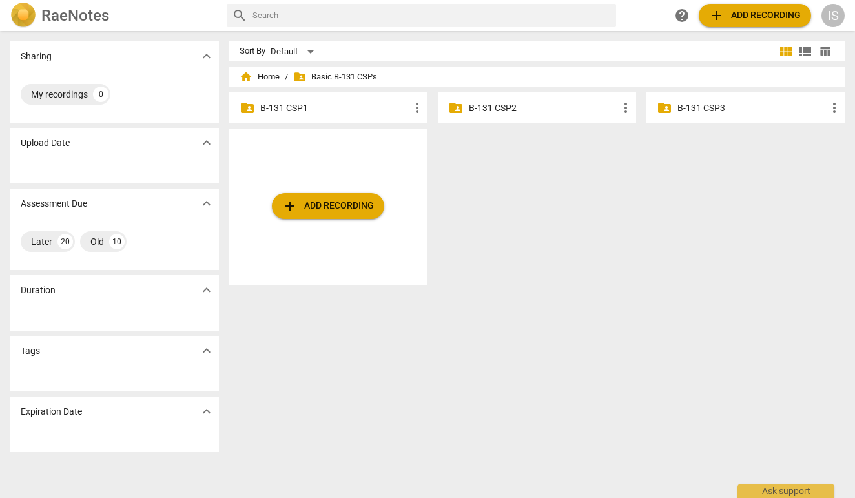
click at [509, 110] on p "B-131 CSP2" at bounding box center [543, 108] width 149 height 14
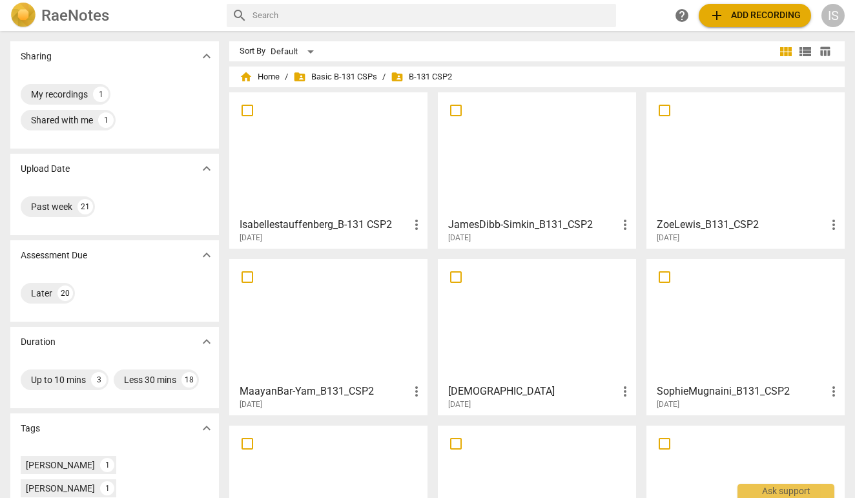
click at [365, 158] on div at bounding box center [328, 154] width 189 height 114
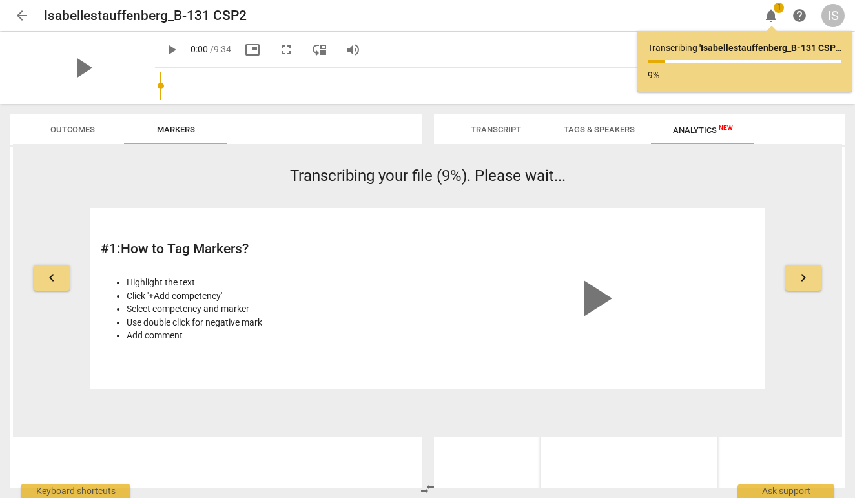
click at [489, 129] on span "Transcript" at bounding box center [496, 130] width 50 height 10
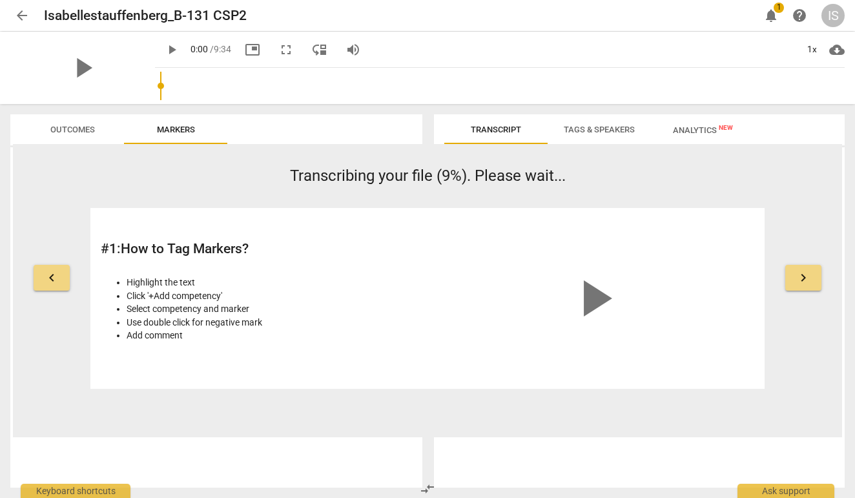
click at [618, 129] on span "Tags & Speakers" at bounding box center [598, 130] width 71 height 10
click at [693, 145] on div "keyboard_arrow_left Transcribing your file (9%). Please wait... # 1 : How to Ta…" at bounding box center [427, 290] width 829 height 293
click at [88, 130] on span "Outcomes" at bounding box center [72, 130] width 45 height 10
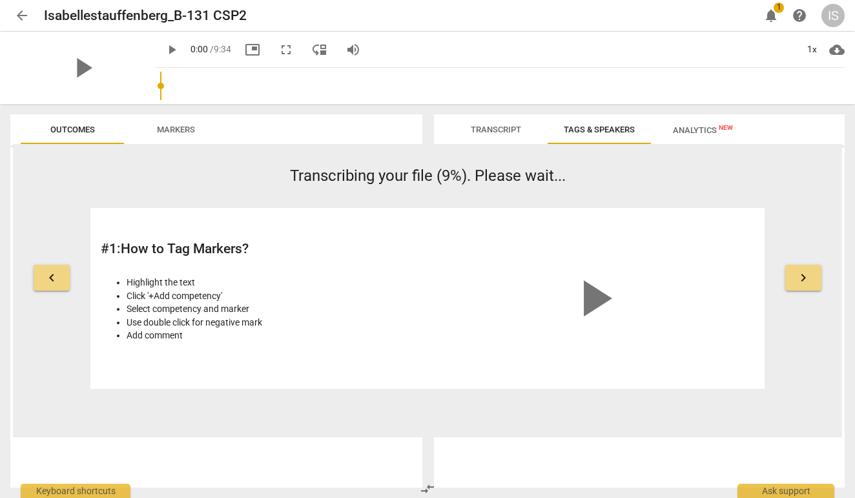
click at [18, 13] on span "arrow_back" at bounding box center [21, 15] width 15 height 15
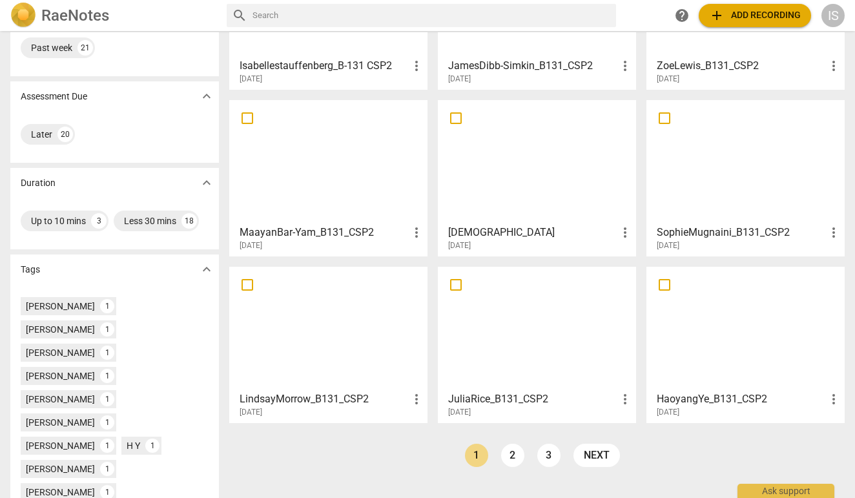
scroll to position [108, 0]
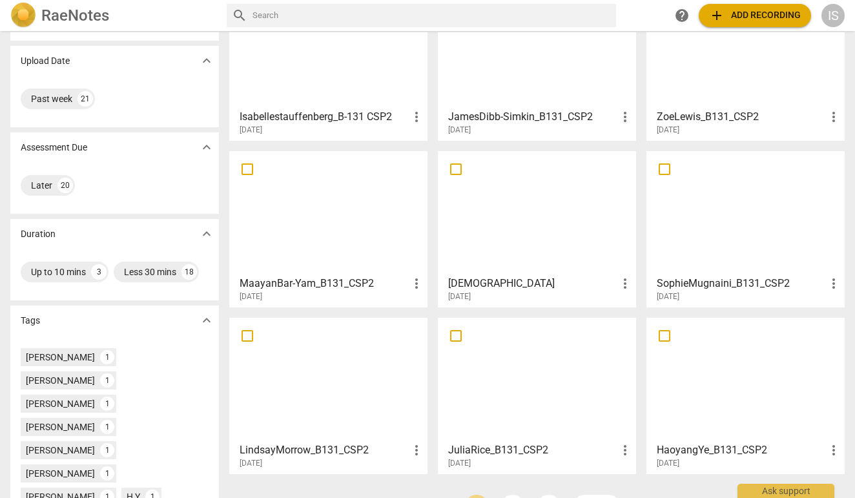
click at [506, 223] on div at bounding box center [536, 213] width 189 height 114
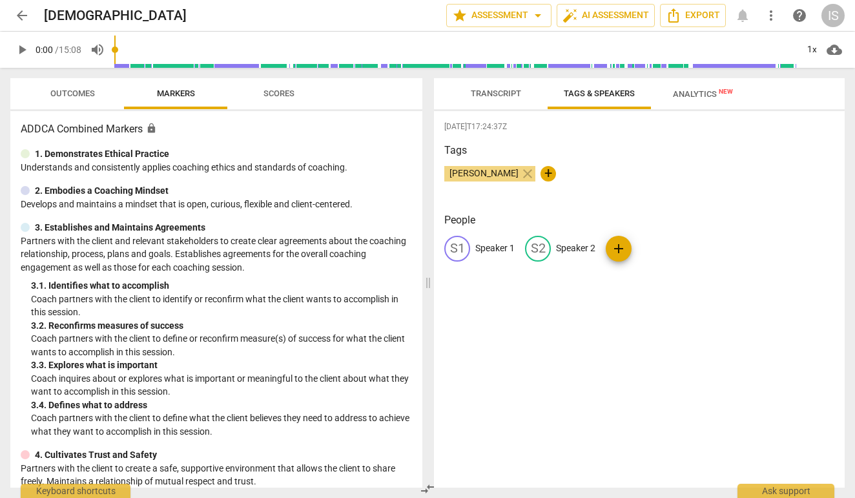
click at [492, 100] on span "Transcript" at bounding box center [495, 93] width 81 height 17
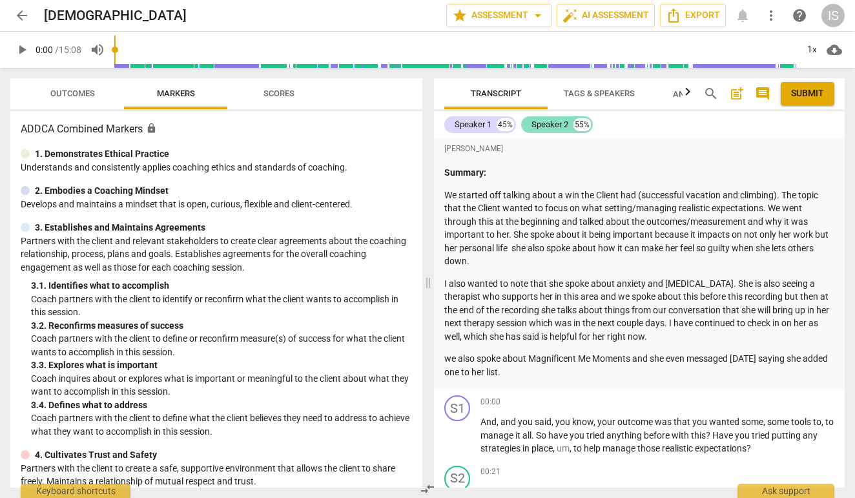
click at [554, 126] on div "Speaker 2" at bounding box center [549, 124] width 37 height 13
click at [479, 115] on div "Speaker 1 45% Speaker 2 55%" at bounding box center [639, 125] width 390 height 22
click at [553, 126] on div "Speaker 2" at bounding box center [549, 124] width 37 height 13
click at [483, 121] on div "Speaker 1" at bounding box center [472, 124] width 37 height 13
click at [554, 128] on div "Speaker 2" at bounding box center [549, 124] width 37 height 13
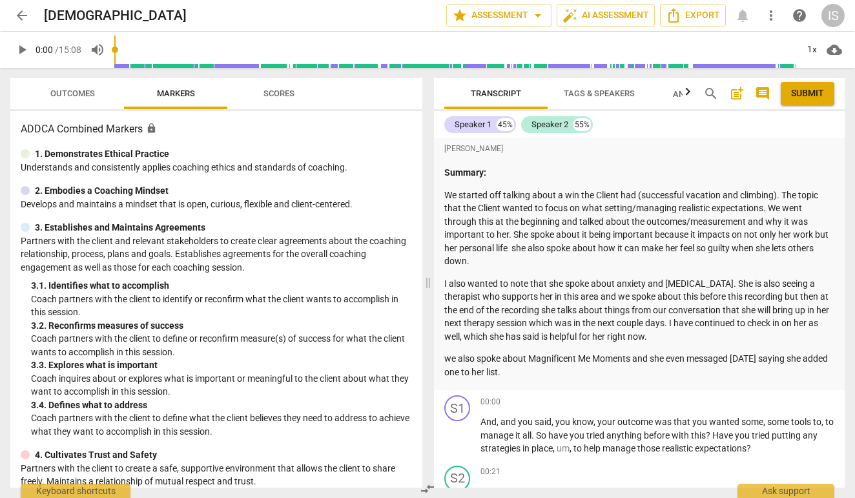
click at [23, 12] on span "arrow_back" at bounding box center [21, 15] width 15 height 15
